Goal: Task Accomplishment & Management: Use online tool/utility

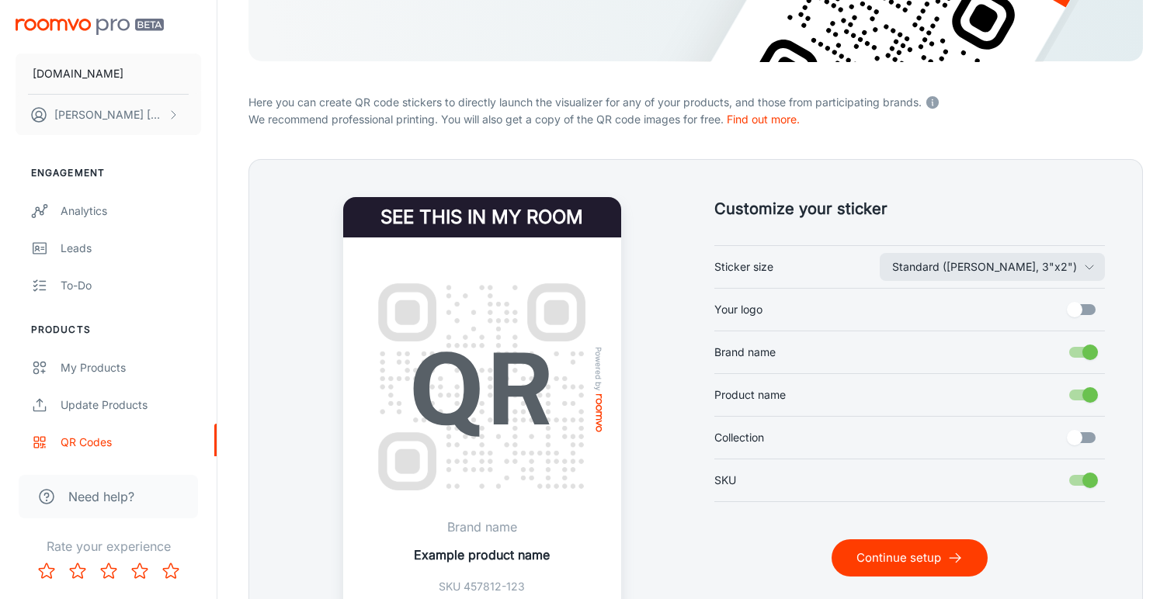
scroll to position [269, 0]
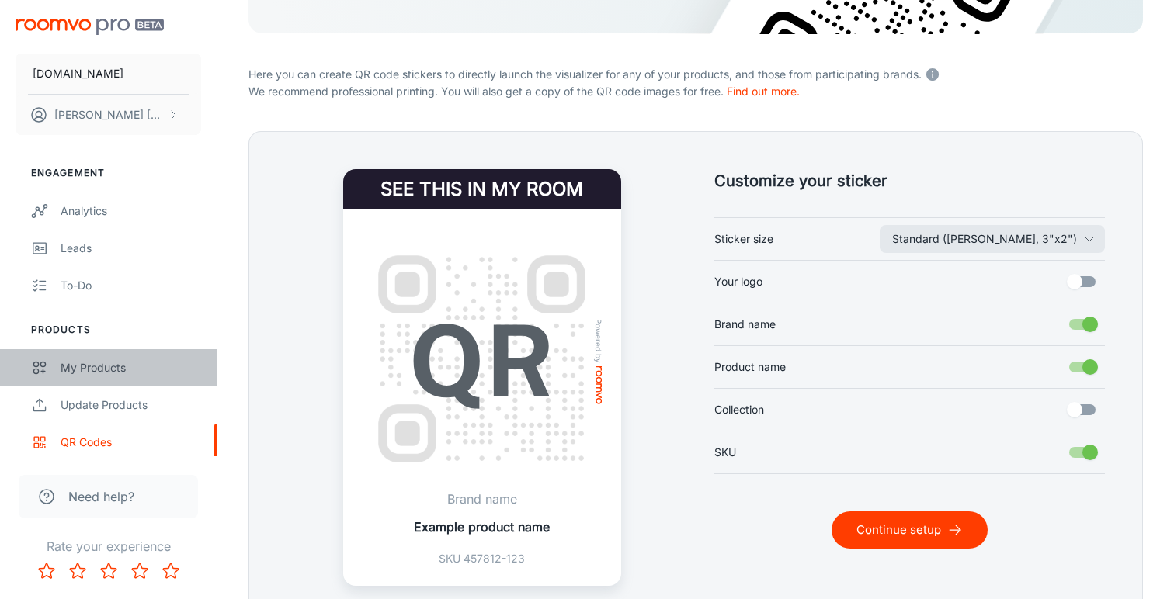
click at [111, 365] on div "My Products" at bounding box center [131, 367] width 141 height 17
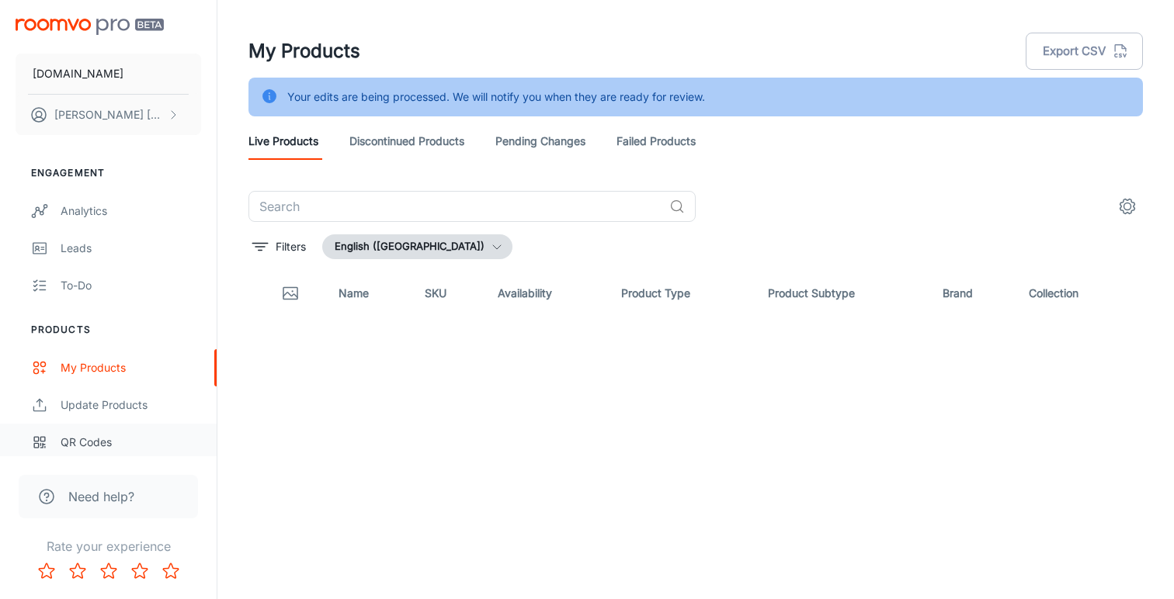
click at [89, 443] on div "QR Codes" at bounding box center [131, 442] width 141 height 17
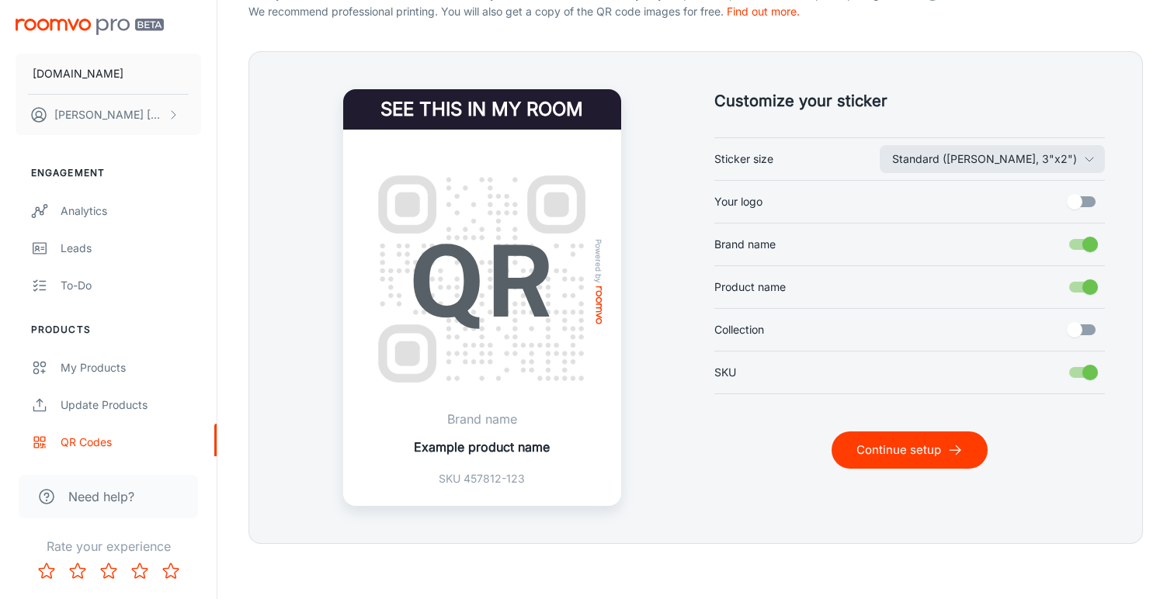
scroll to position [356, 0]
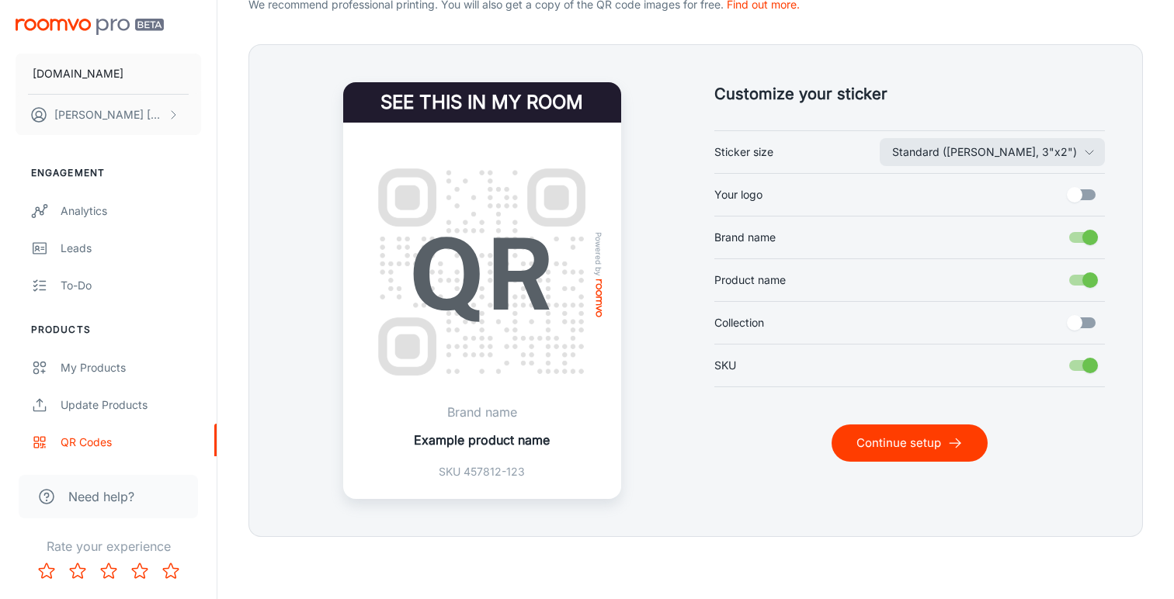
click at [1086, 234] on input "Brand name" at bounding box center [1090, 238] width 89 height 30
checkbox input "false"
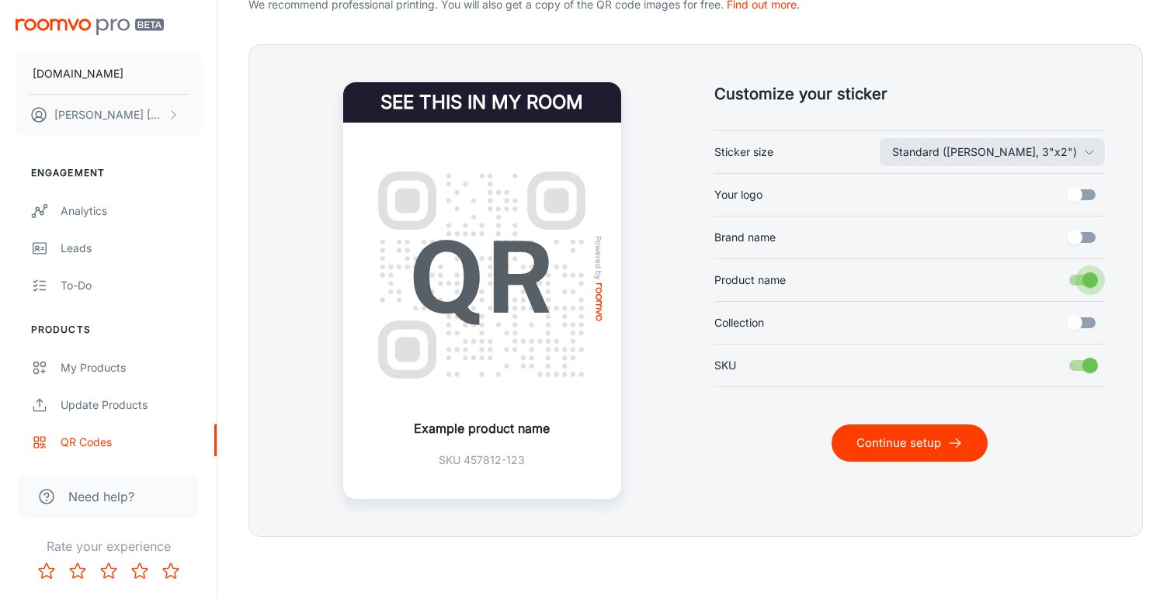
click at [1086, 276] on input "Product name" at bounding box center [1090, 281] width 89 height 30
checkbox input "false"
click at [1085, 155] on icon "button" at bounding box center [1089, 152] width 12 height 12
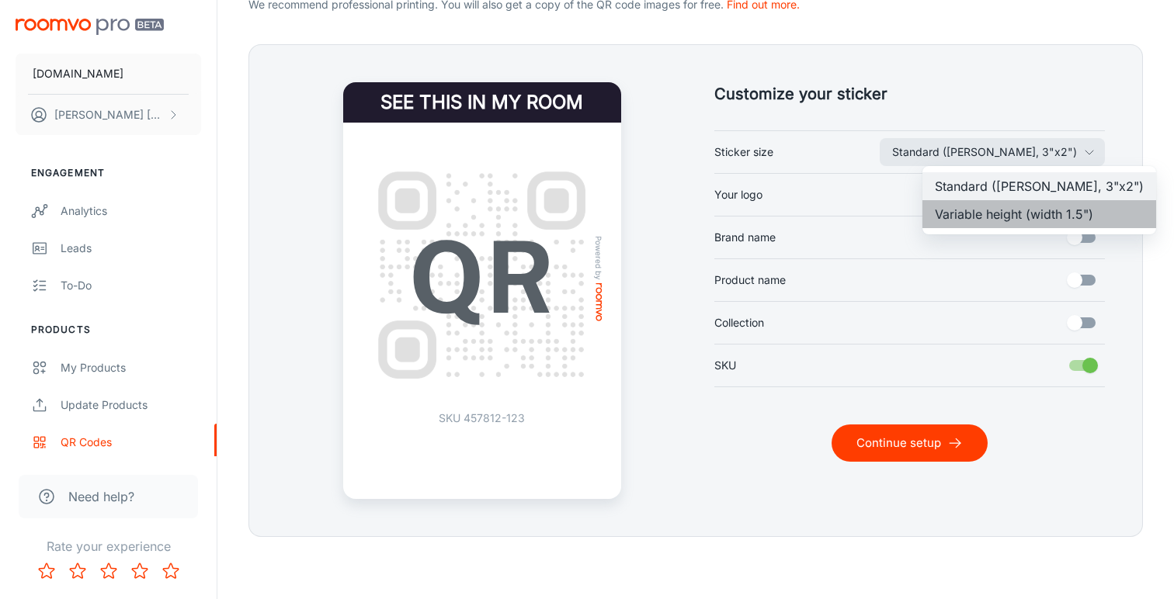
click at [1066, 208] on li "Variable height (width 1.5")" at bounding box center [1039, 214] width 234 height 28
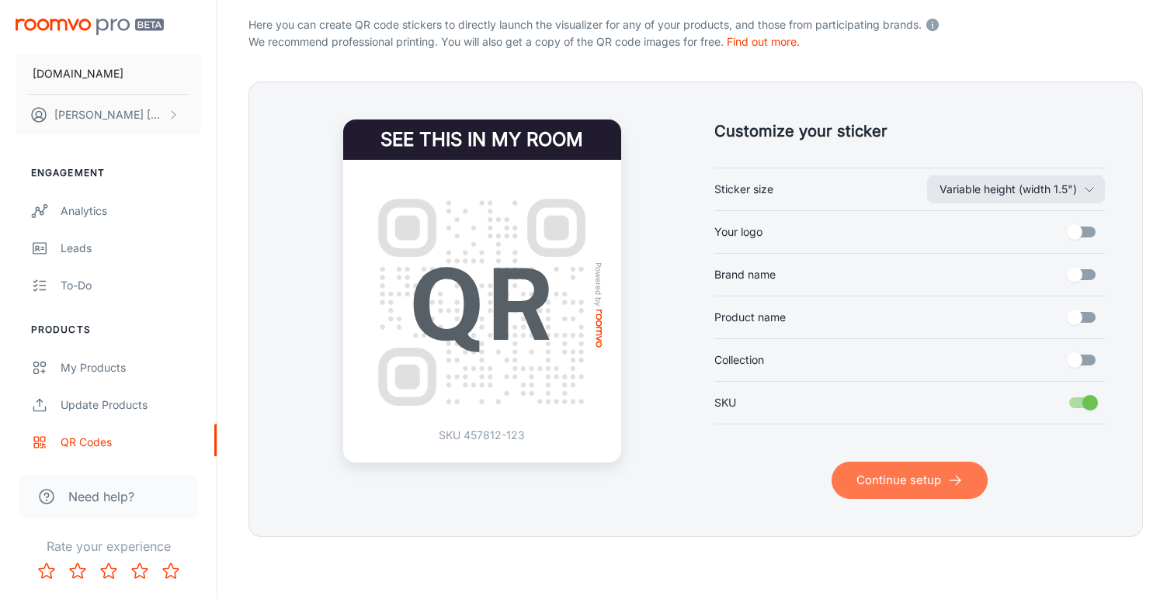
click at [922, 470] on button "Continue setup" at bounding box center [909, 480] width 156 height 37
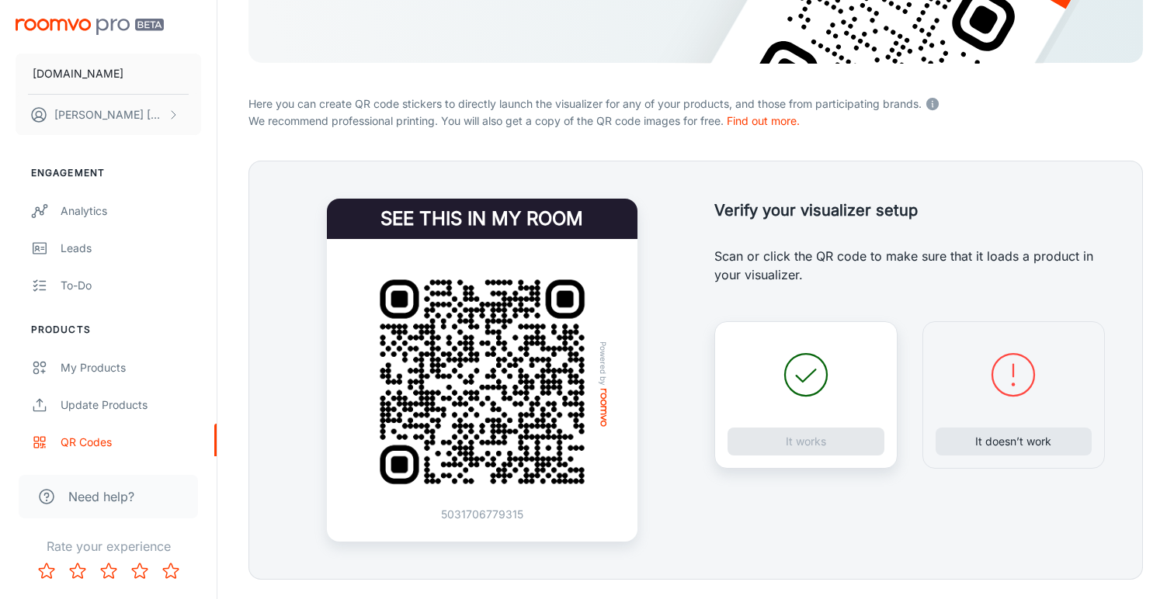
scroll to position [245, 0]
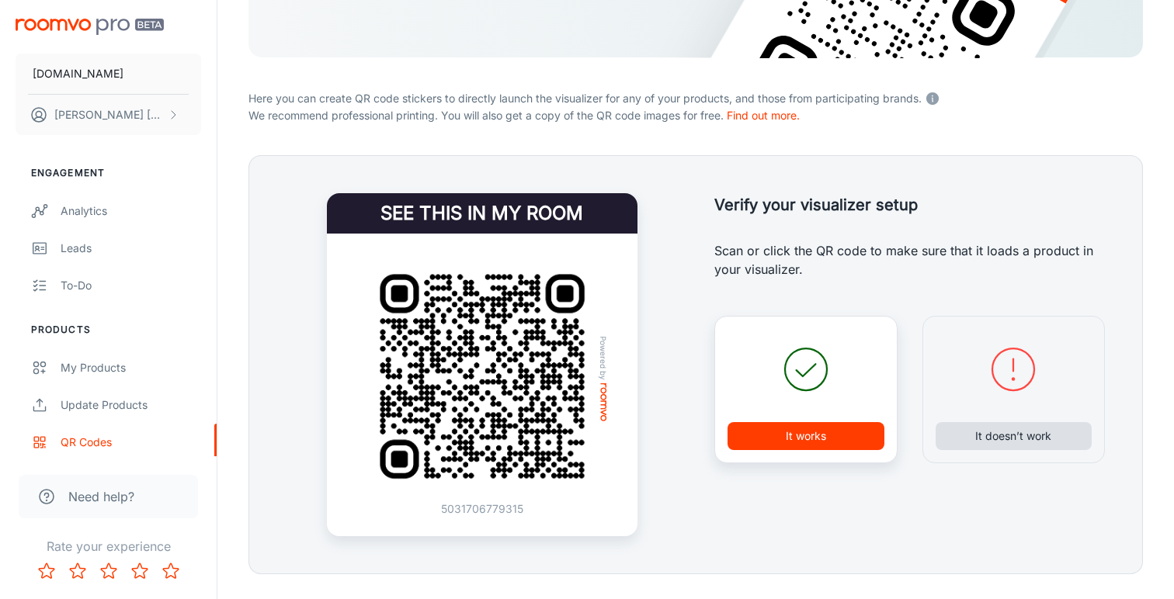
click at [998, 433] on button "It doesn’t work" at bounding box center [1013, 436] width 157 height 28
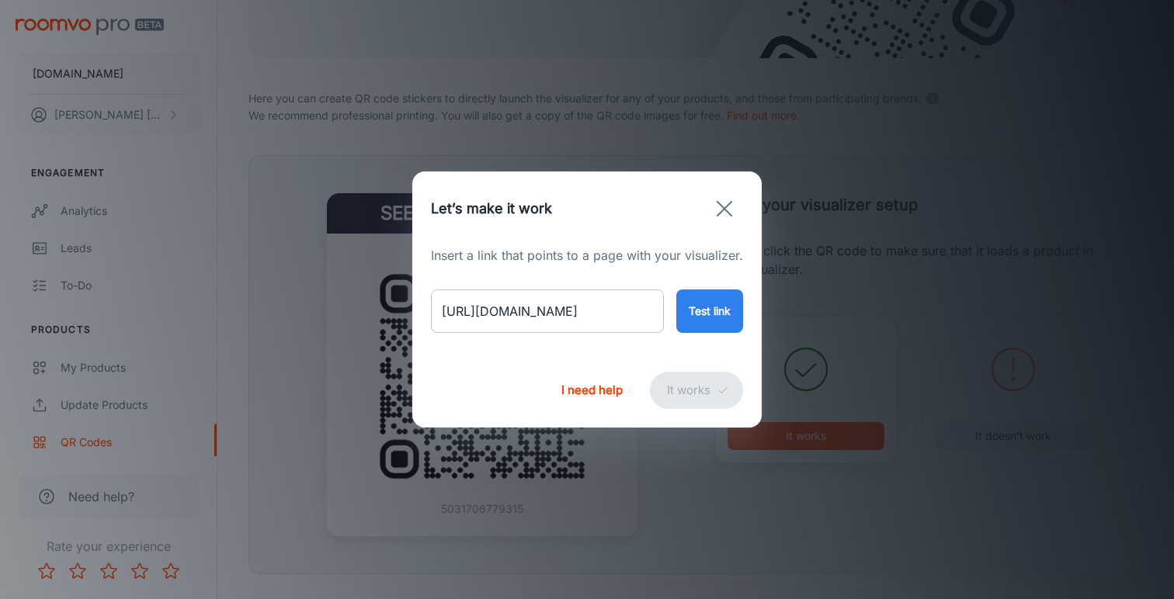
click at [582, 308] on input "[URL][DOMAIN_NAME]" at bounding box center [547, 311] width 233 height 43
paste input "kellig"
type input "[URL][DOMAIN_NAME]"
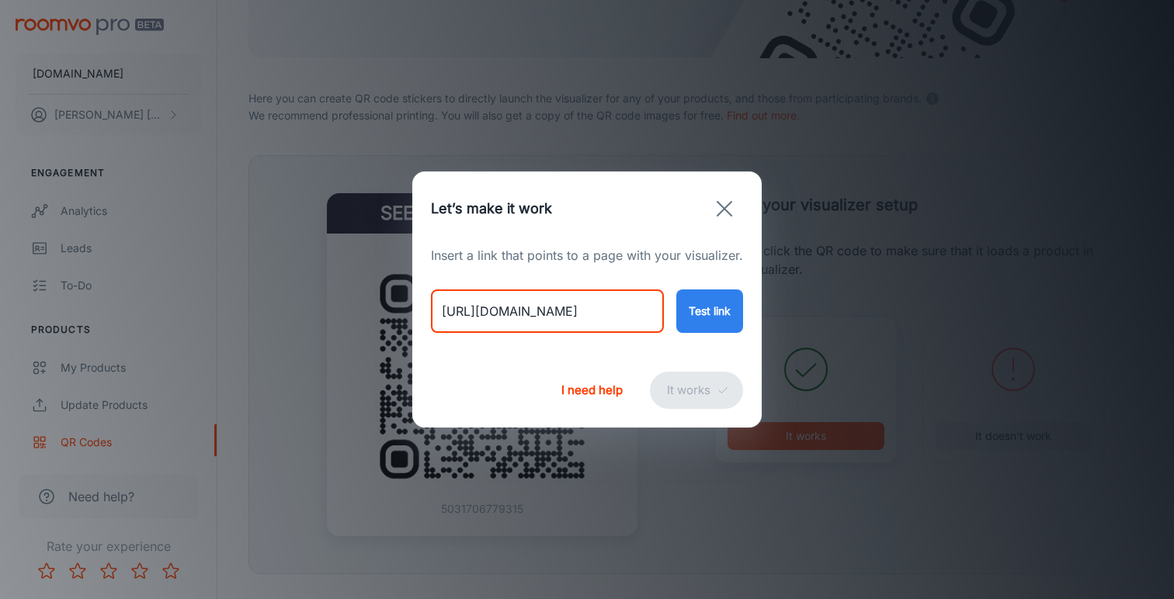
click at [720, 314] on button "Test link" at bounding box center [709, 311] width 67 height 43
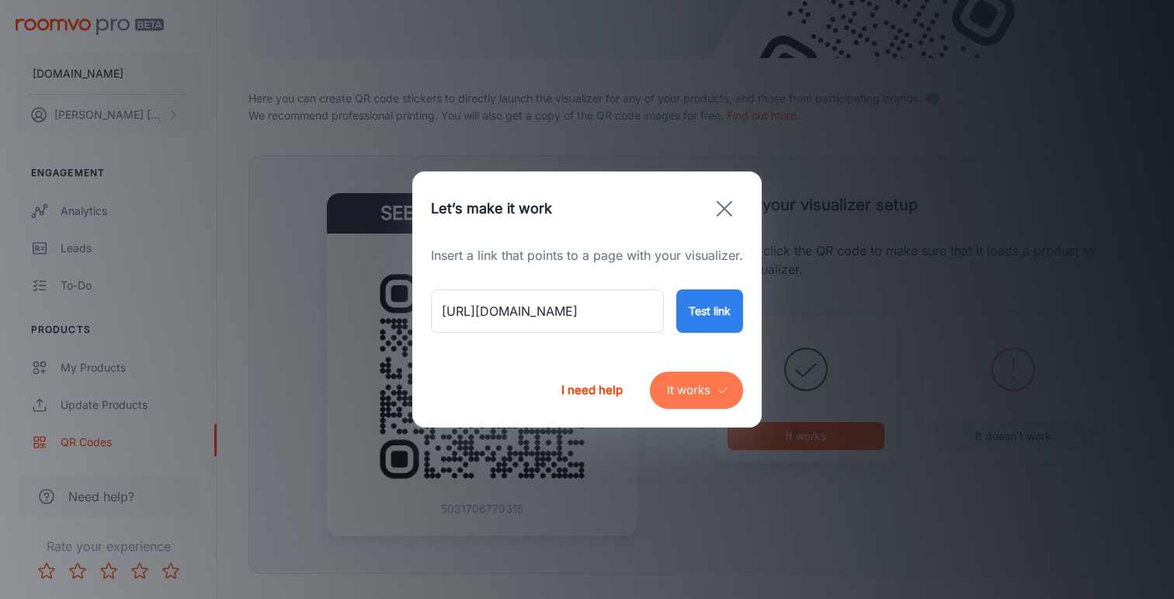
click at [696, 389] on button "It works" at bounding box center [696, 390] width 93 height 37
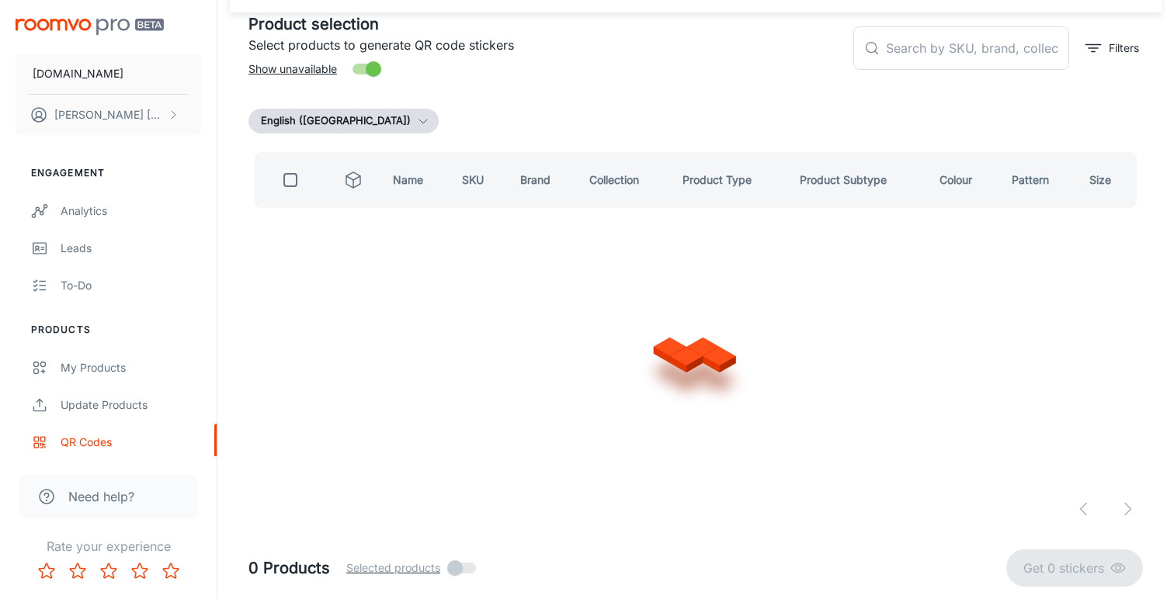
scroll to position [89, 0]
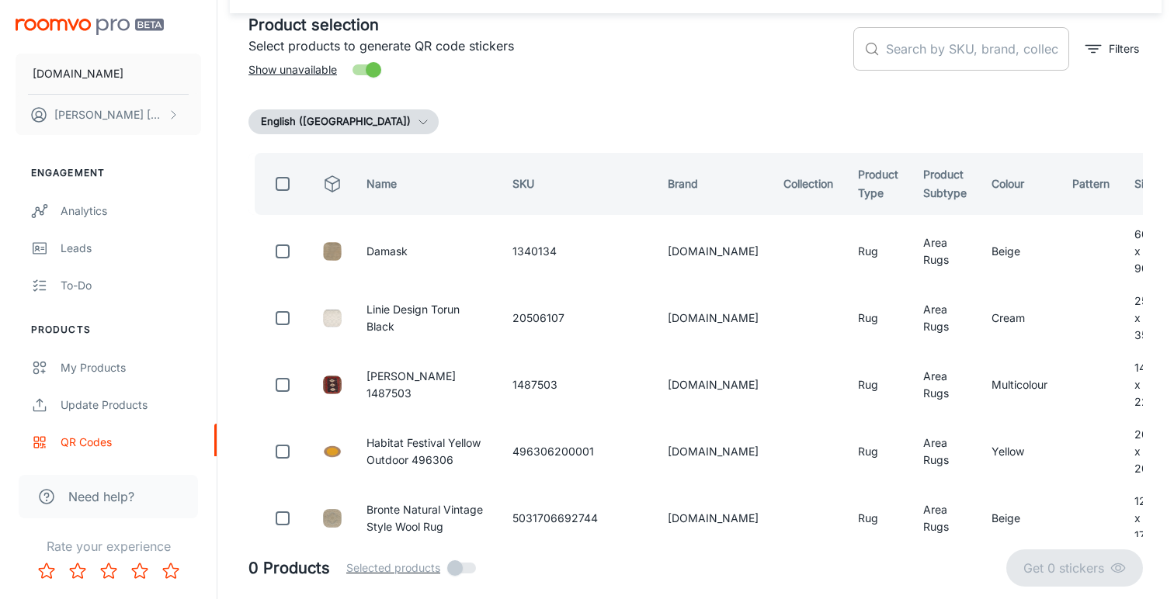
click at [930, 44] on input "text" at bounding box center [977, 48] width 183 height 43
paste input "654316806865"
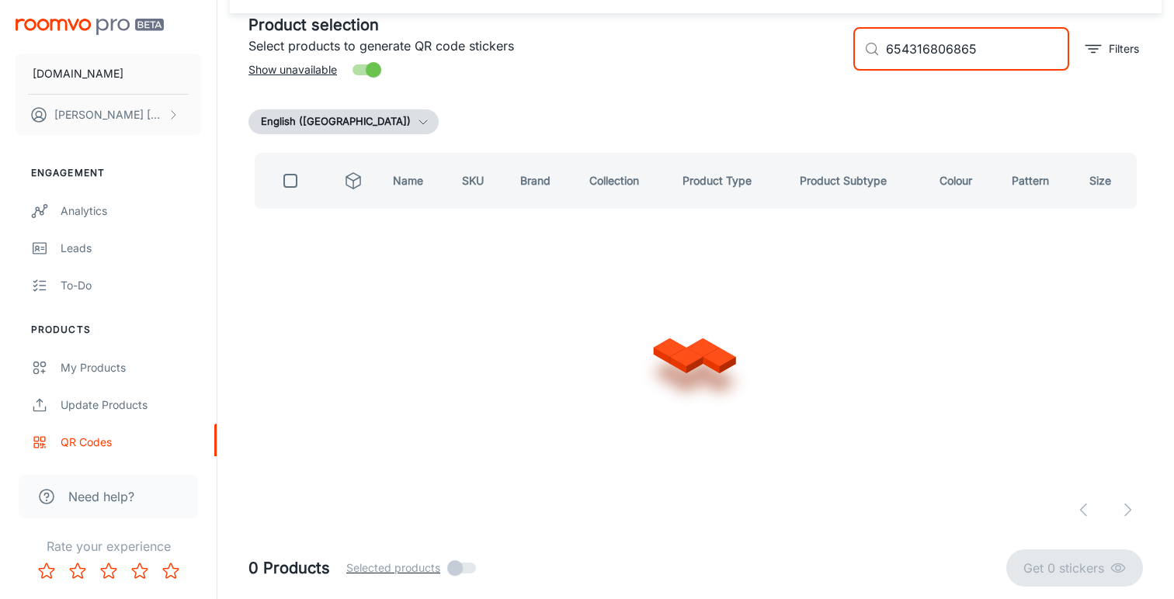
scroll to position [0, 0]
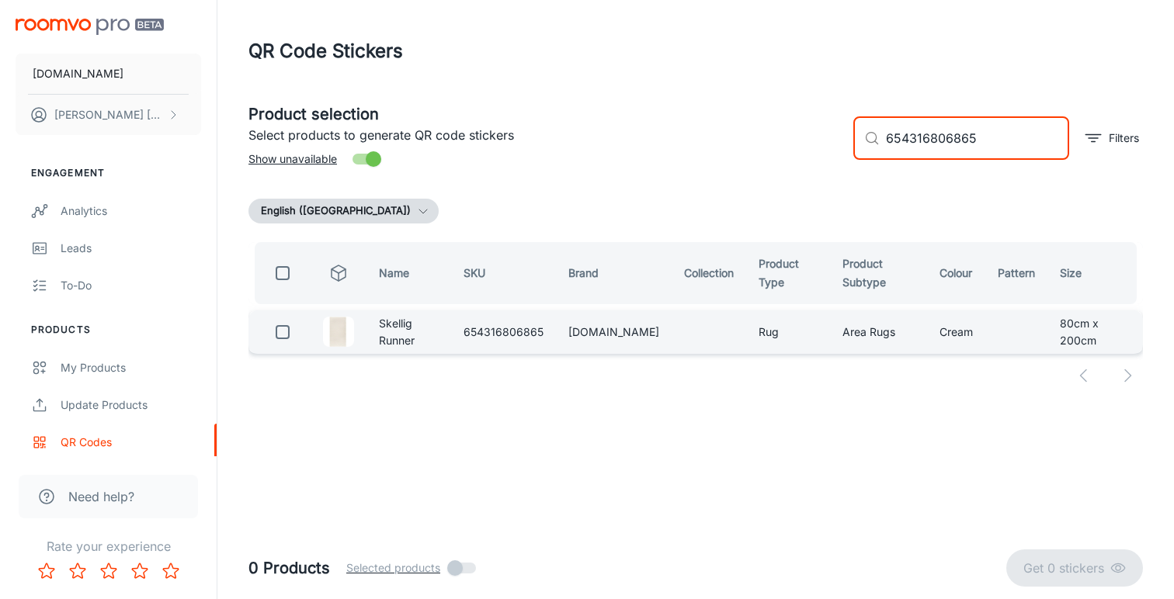
type input "654316806865"
click at [286, 331] on input "checkbox" at bounding box center [282, 332] width 31 height 31
checkbox input "true"
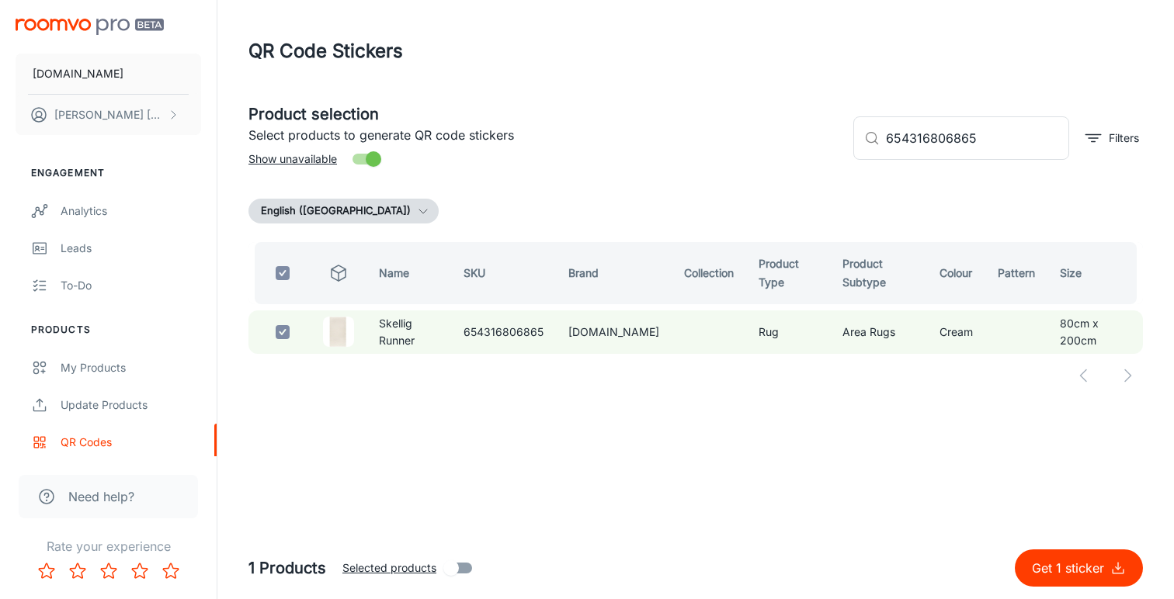
click at [1064, 564] on p "Get 1 sticker" at bounding box center [1071, 568] width 78 height 19
checkbox input "false"
